Goal: Task Accomplishment & Management: Use online tool/utility

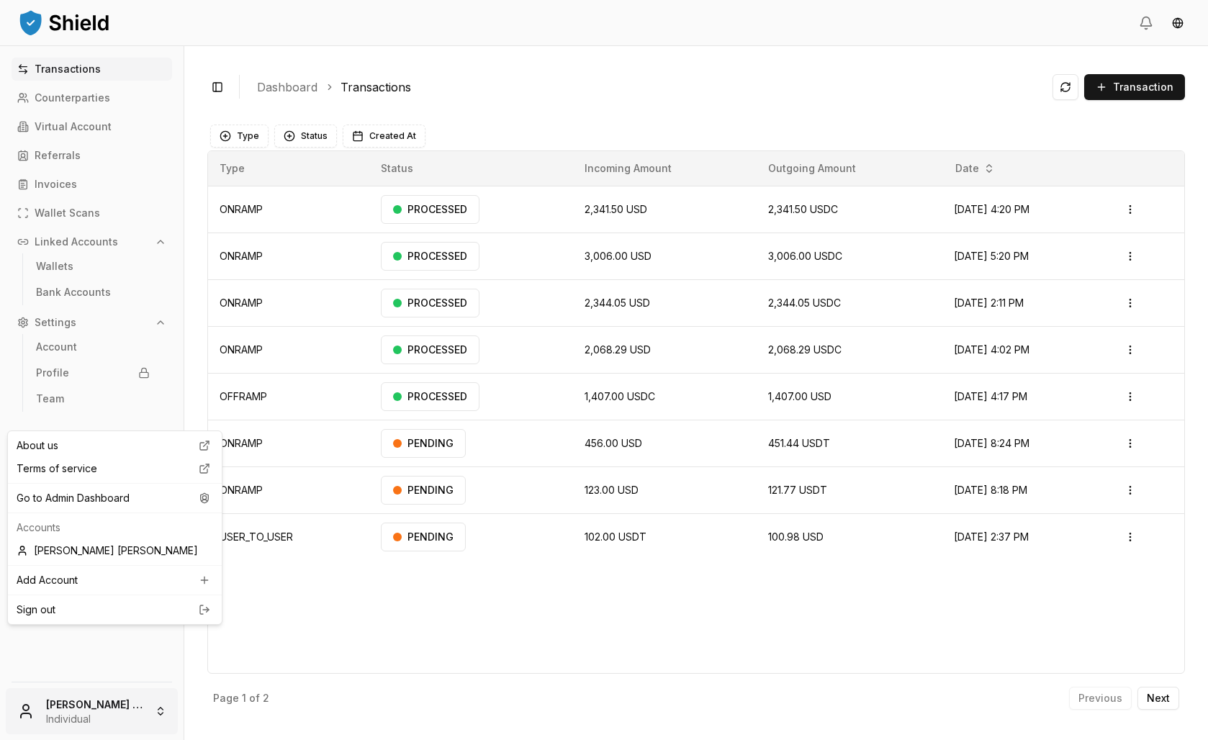
click at [89, 706] on html "Transactions Counterparties Virtual Account Referrals Invoices Wallet Scans Lin…" at bounding box center [604, 370] width 1208 height 740
click at [108, 510] on div "Go to Admin Dashboard" at bounding box center [115, 498] width 208 height 23
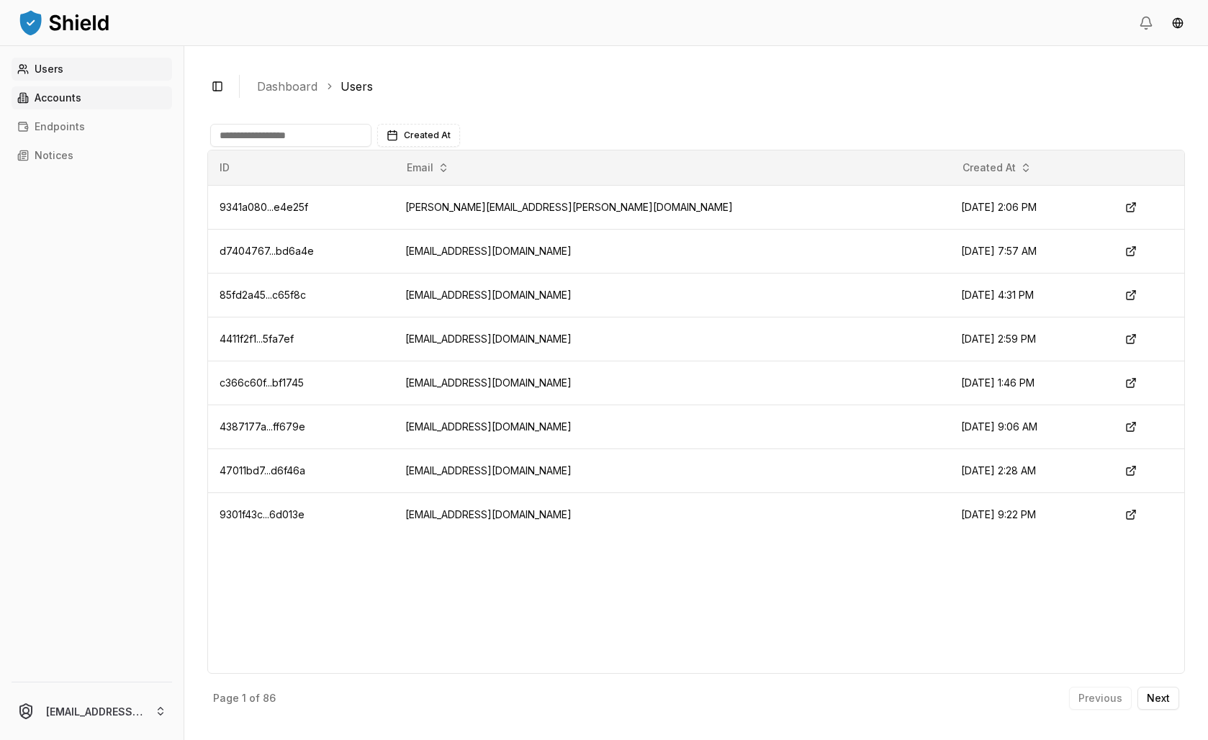
click at [68, 109] on link "Accounts" at bounding box center [92, 97] width 161 height 23
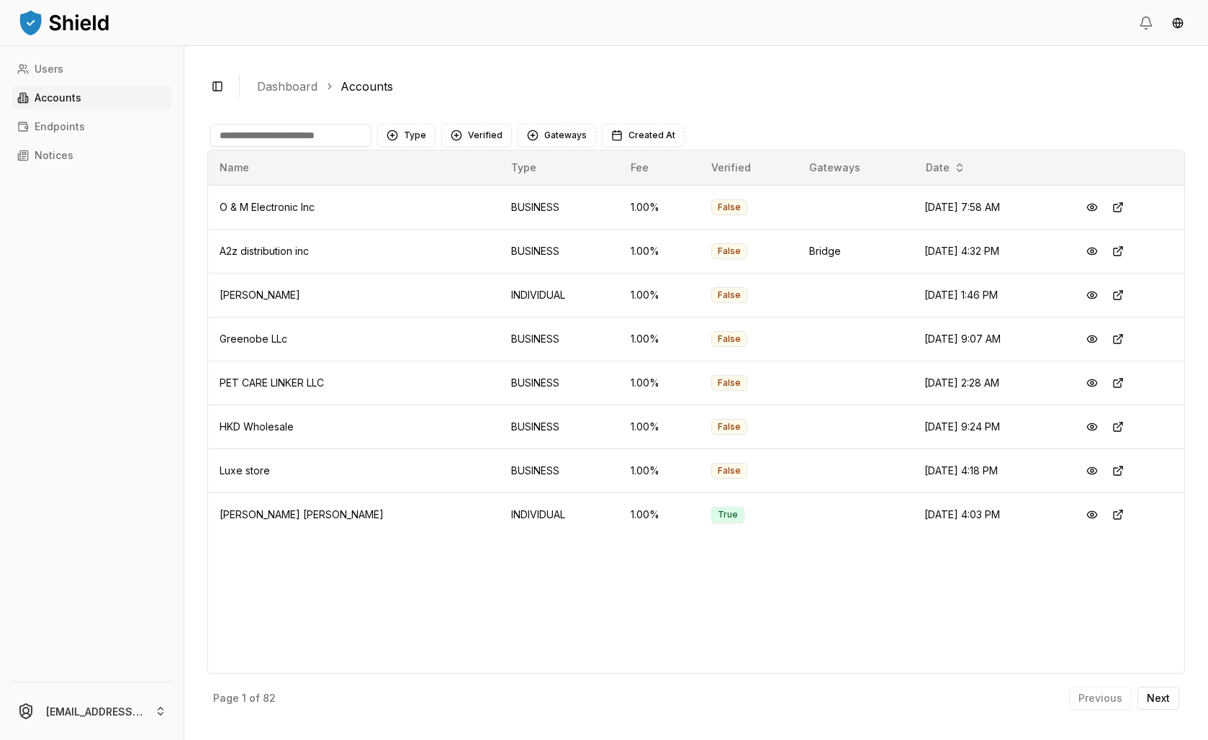
click at [364, 147] on input at bounding box center [290, 135] width 161 height 23
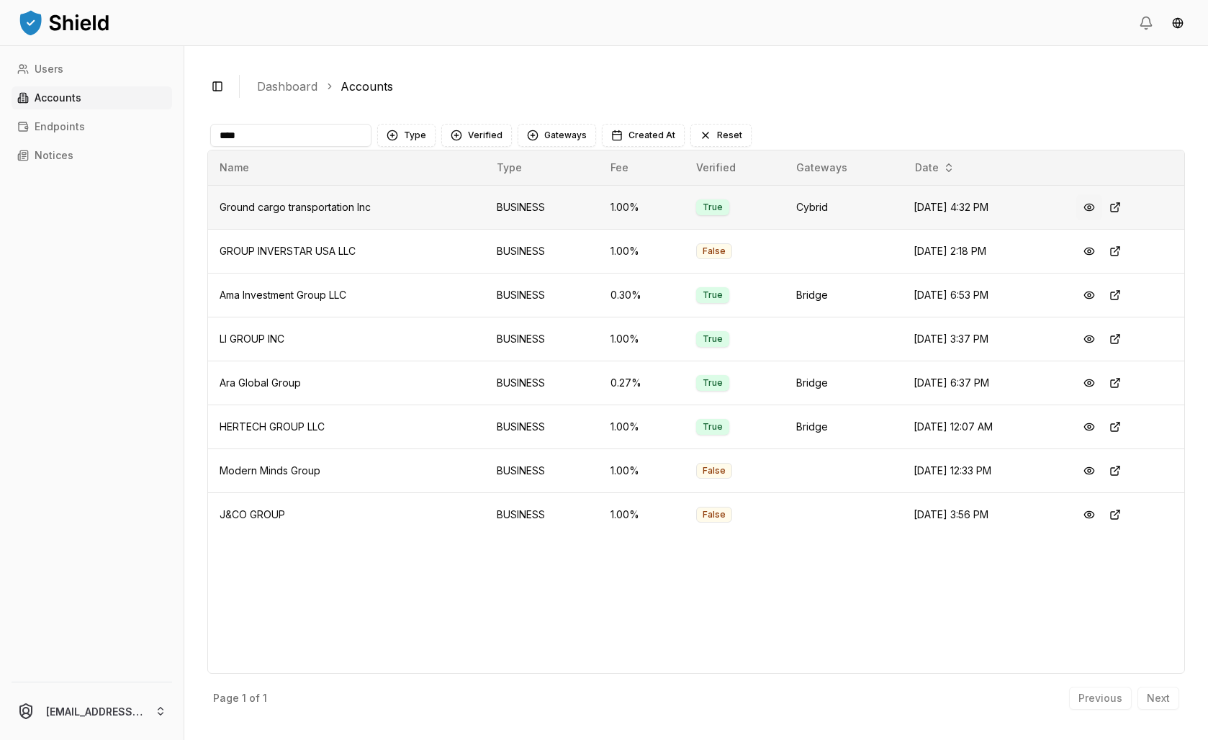
type input "****"
click at [1093, 220] on button at bounding box center [1089, 207] width 26 height 26
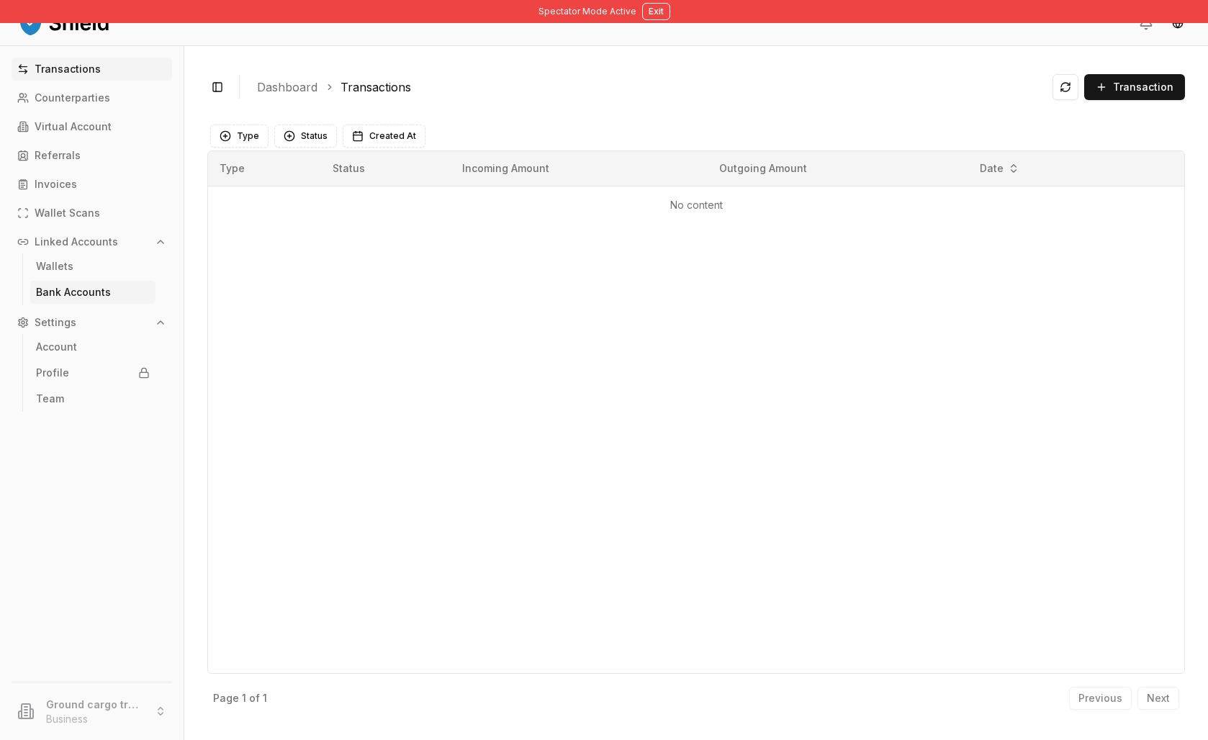
click at [107, 297] on p "Bank Accounts" at bounding box center [73, 292] width 75 height 10
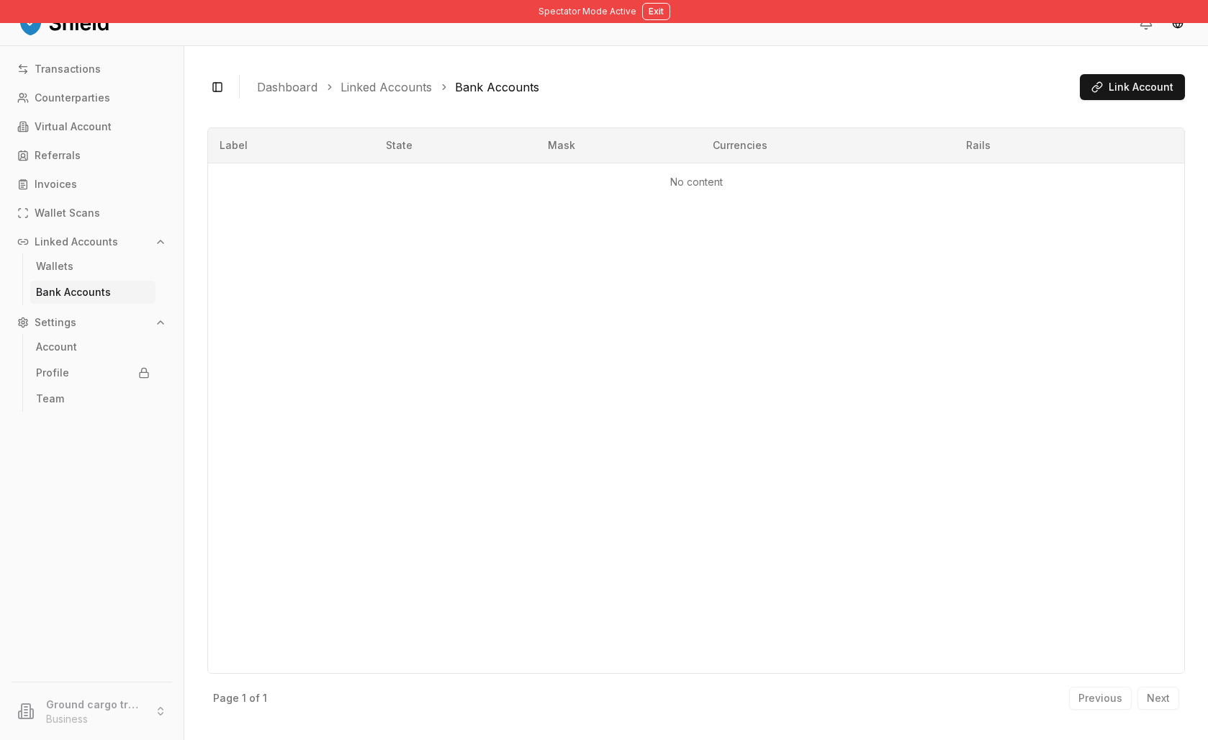
click at [1109, 94] on span "Link Account" at bounding box center [1141, 87] width 65 height 14
click at [84, 138] on link "Virtual Account" at bounding box center [92, 126] width 161 height 23
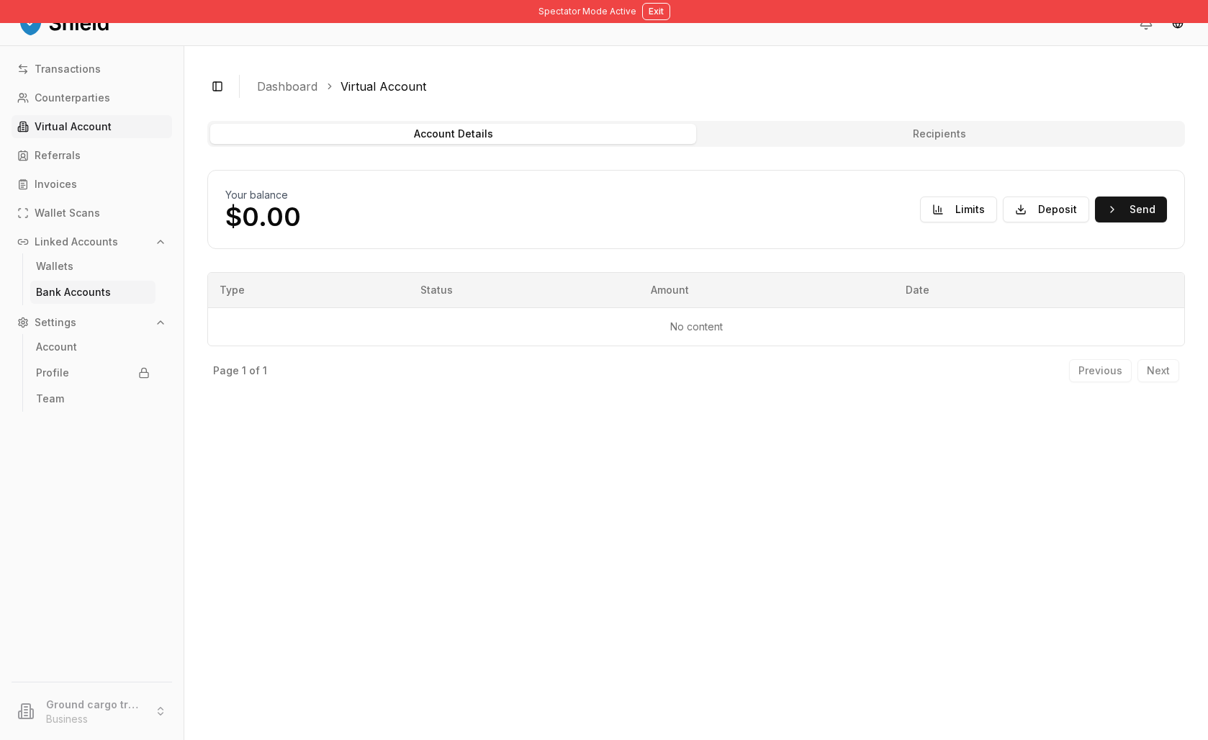
click at [86, 297] on p "Bank Accounts" at bounding box center [73, 292] width 75 height 10
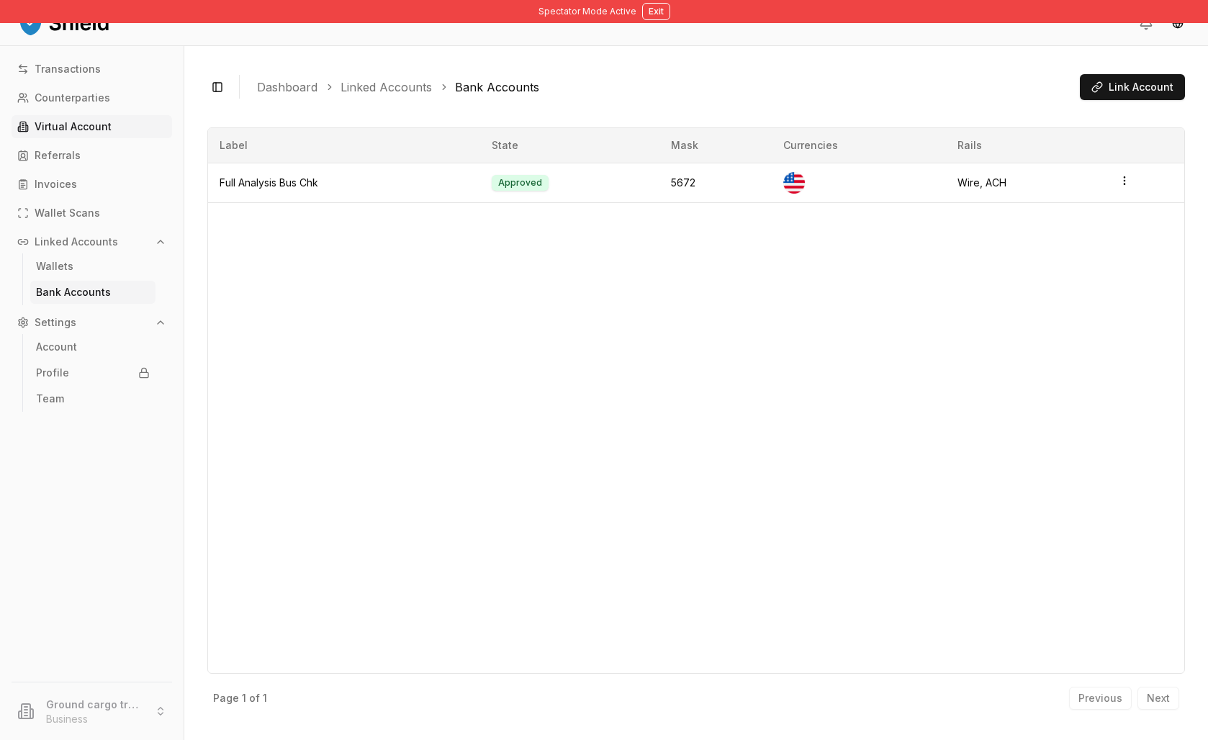
click at [98, 132] on p "Virtual Account" at bounding box center [73, 127] width 77 height 10
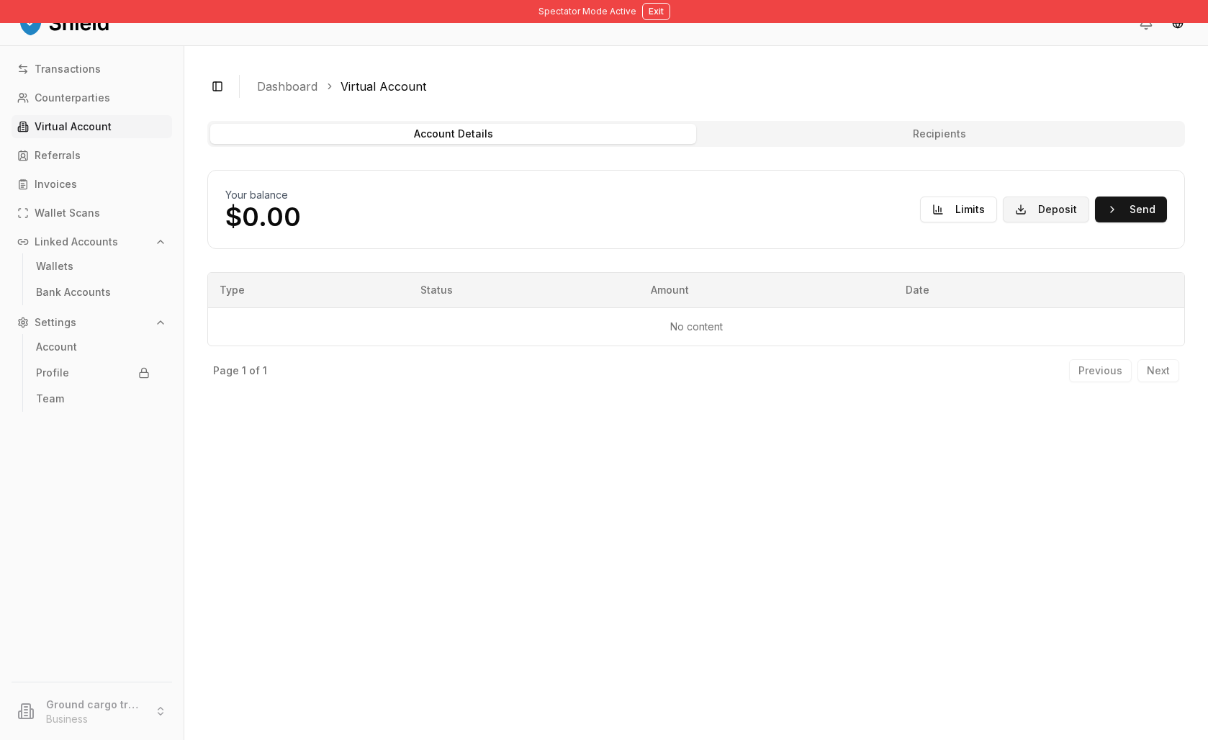
click at [1003, 222] on button "Deposit" at bounding box center [1046, 210] width 86 height 26
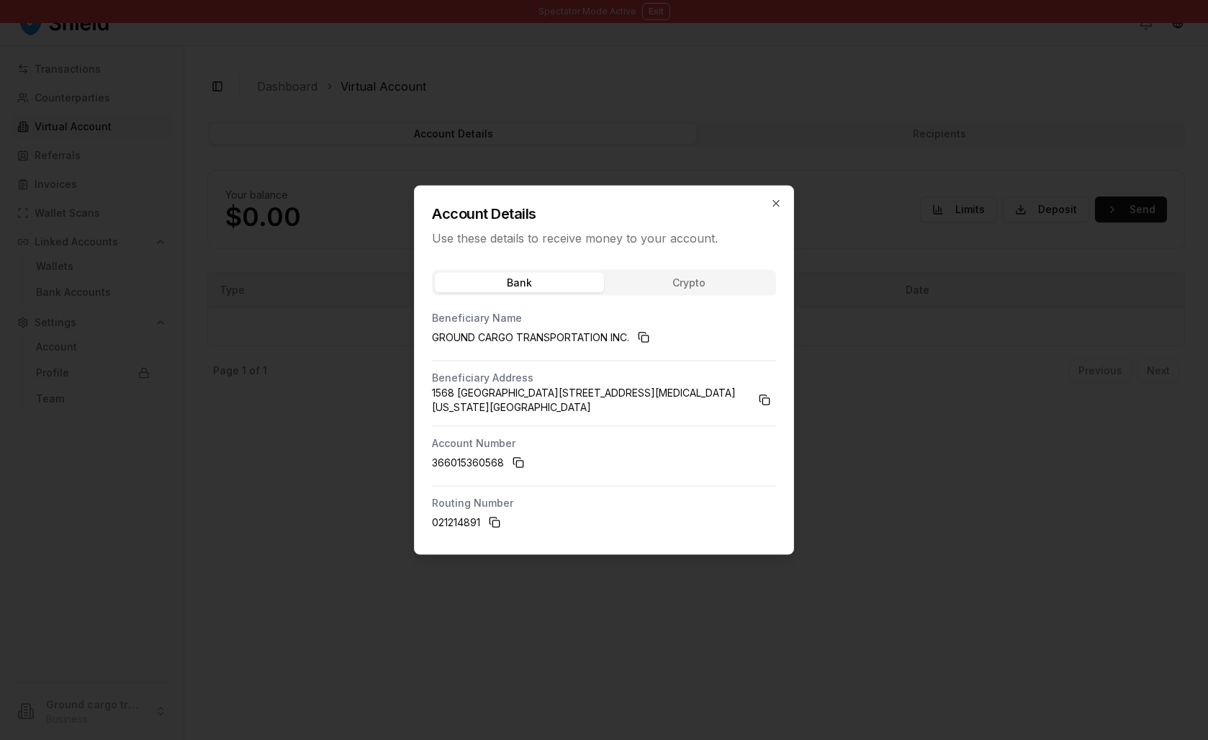
click at [655, 273] on button "Crypto" at bounding box center [688, 283] width 169 height 20
